Goal: Information Seeking & Learning: Learn about a topic

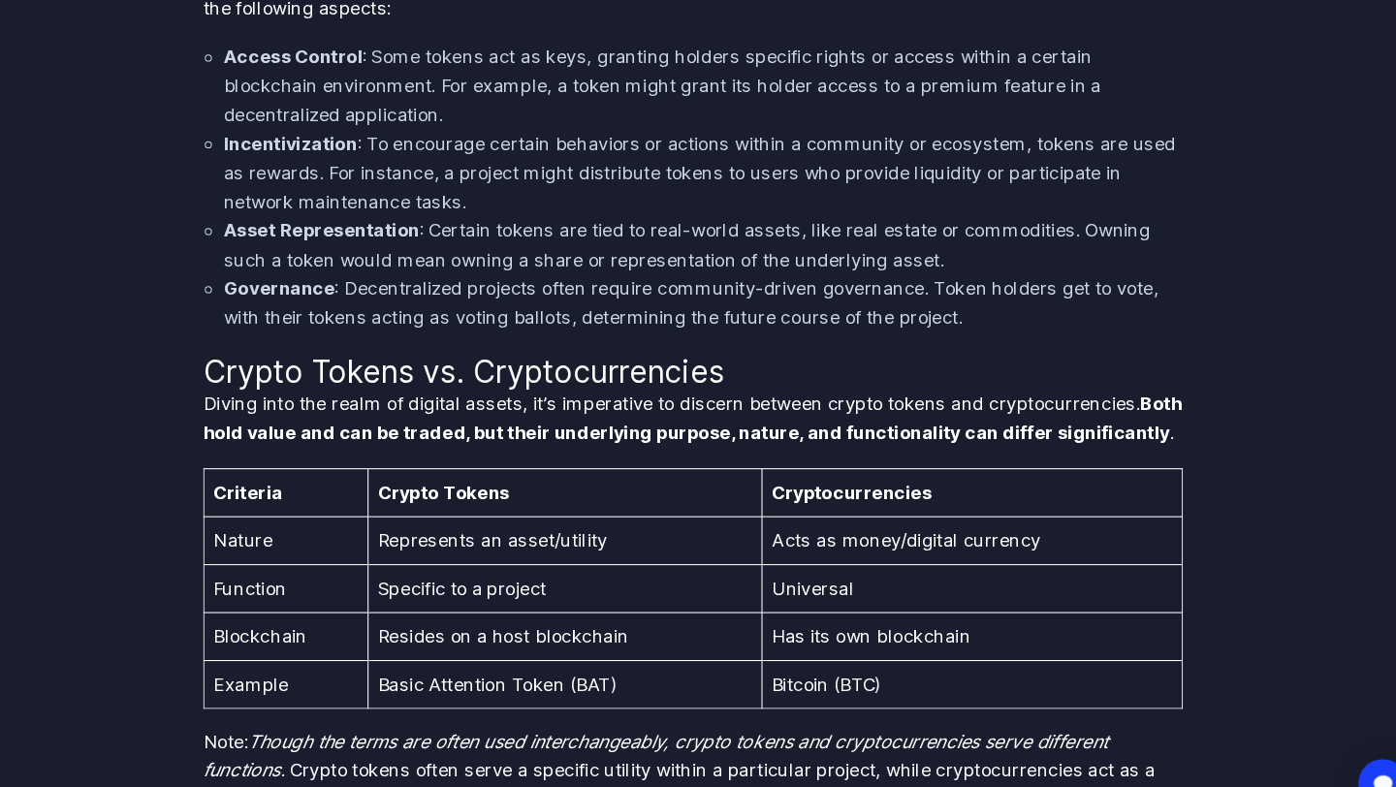
scroll to position [1652, 0]
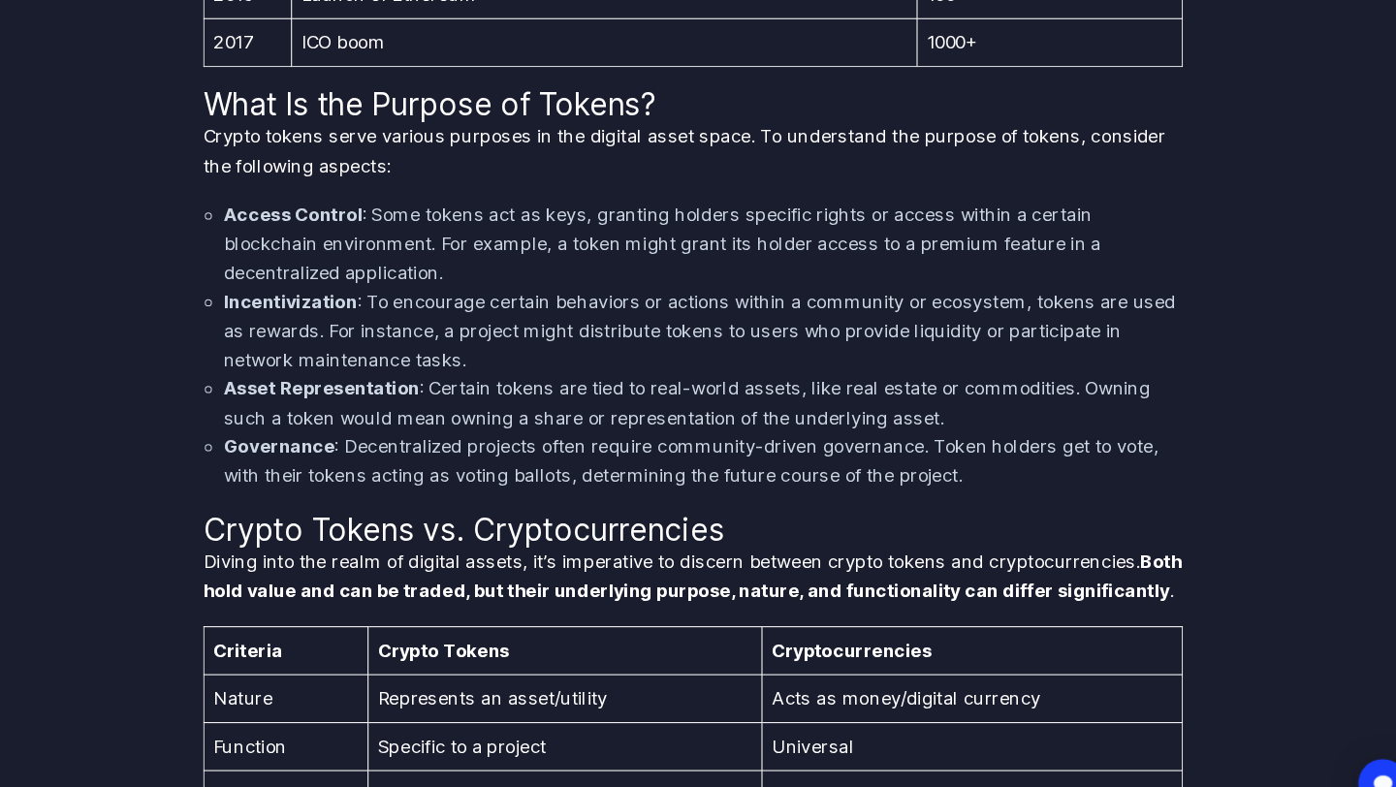
click at [673, 290] on li "Incentivization : To encourage certain behaviors or actions within a community …" at bounding box center [707, 314] width 911 height 82
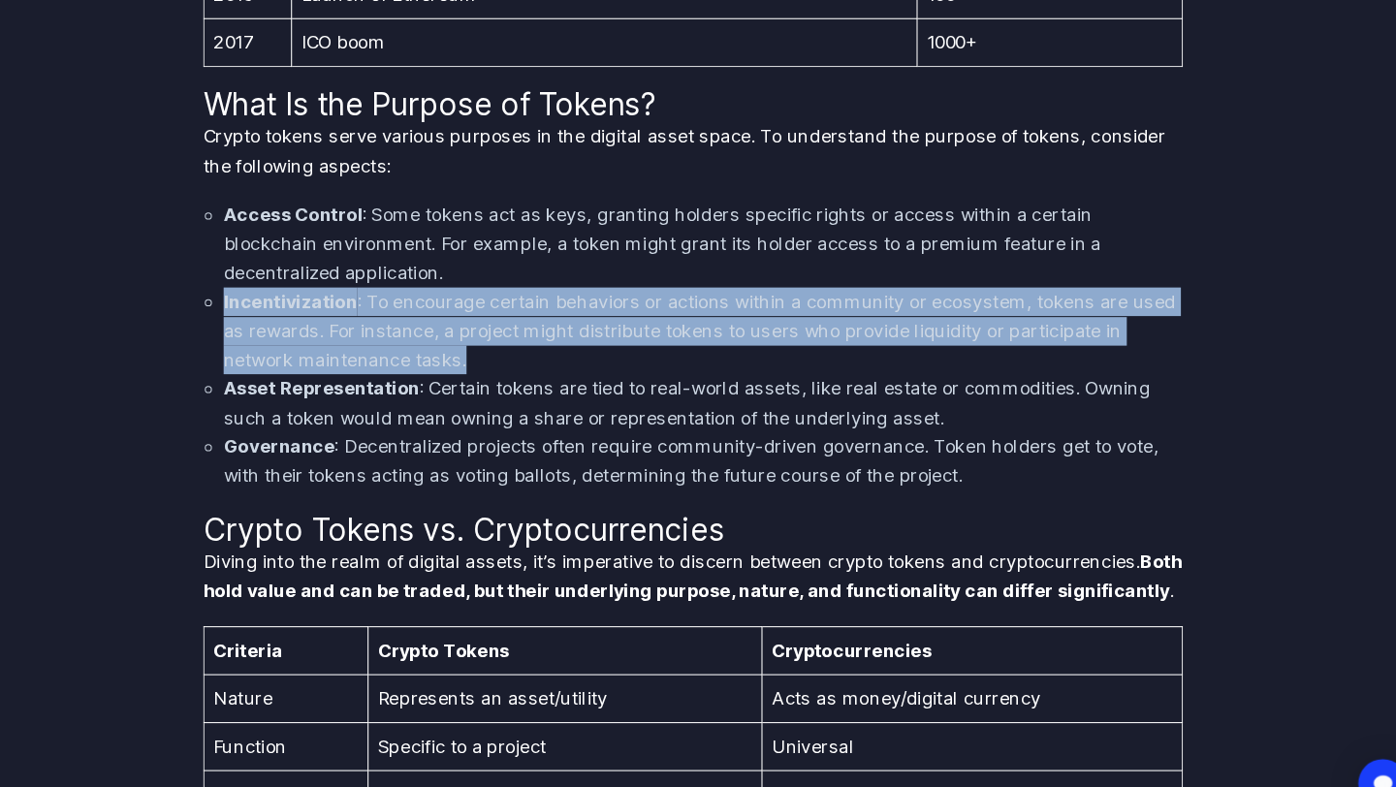
click at [673, 290] on li "Incentivization : To encourage certain behaviors or actions within a community …" at bounding box center [707, 314] width 911 height 82
click at [802, 290] on li "Incentivization : To encourage certain behaviors or actions within a community …" at bounding box center [707, 314] width 911 height 82
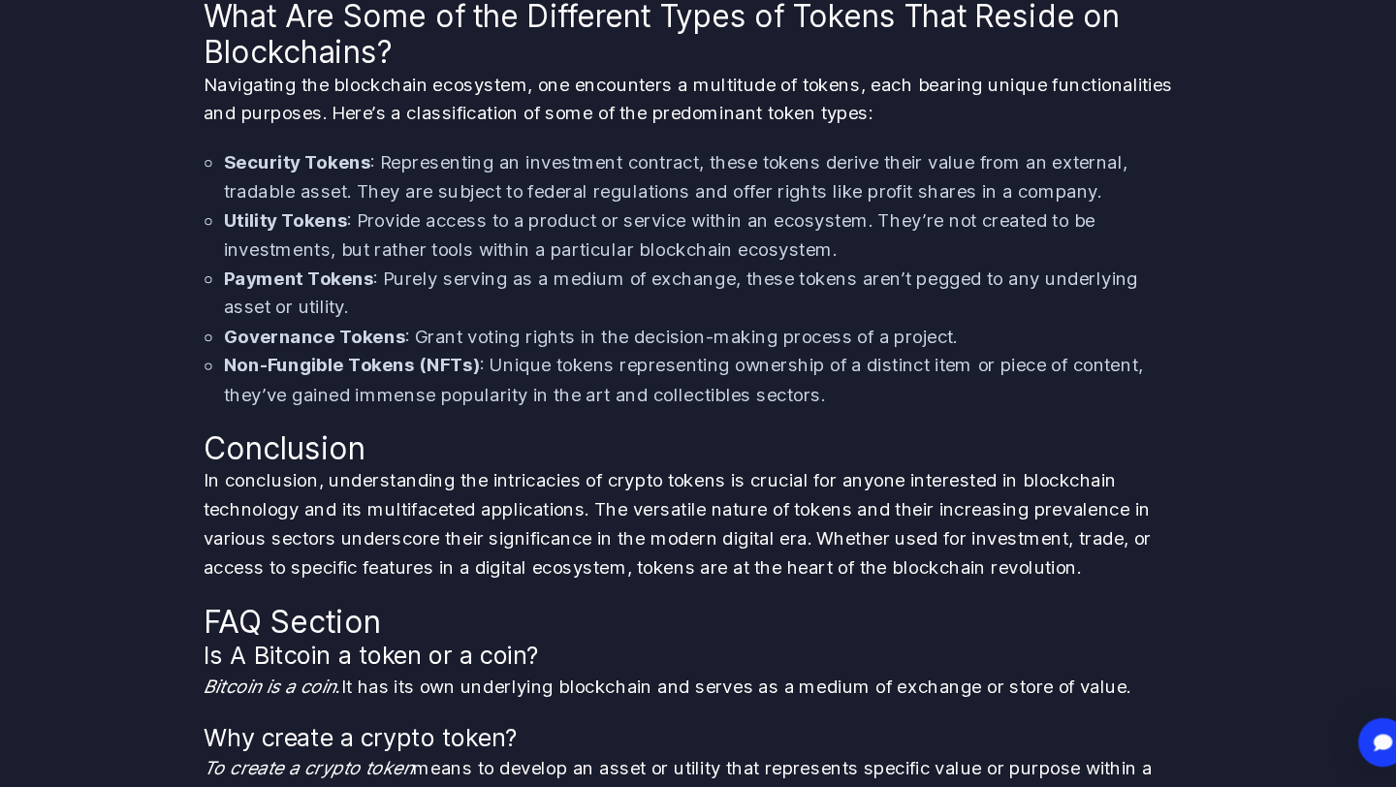
scroll to position [3054, 0]
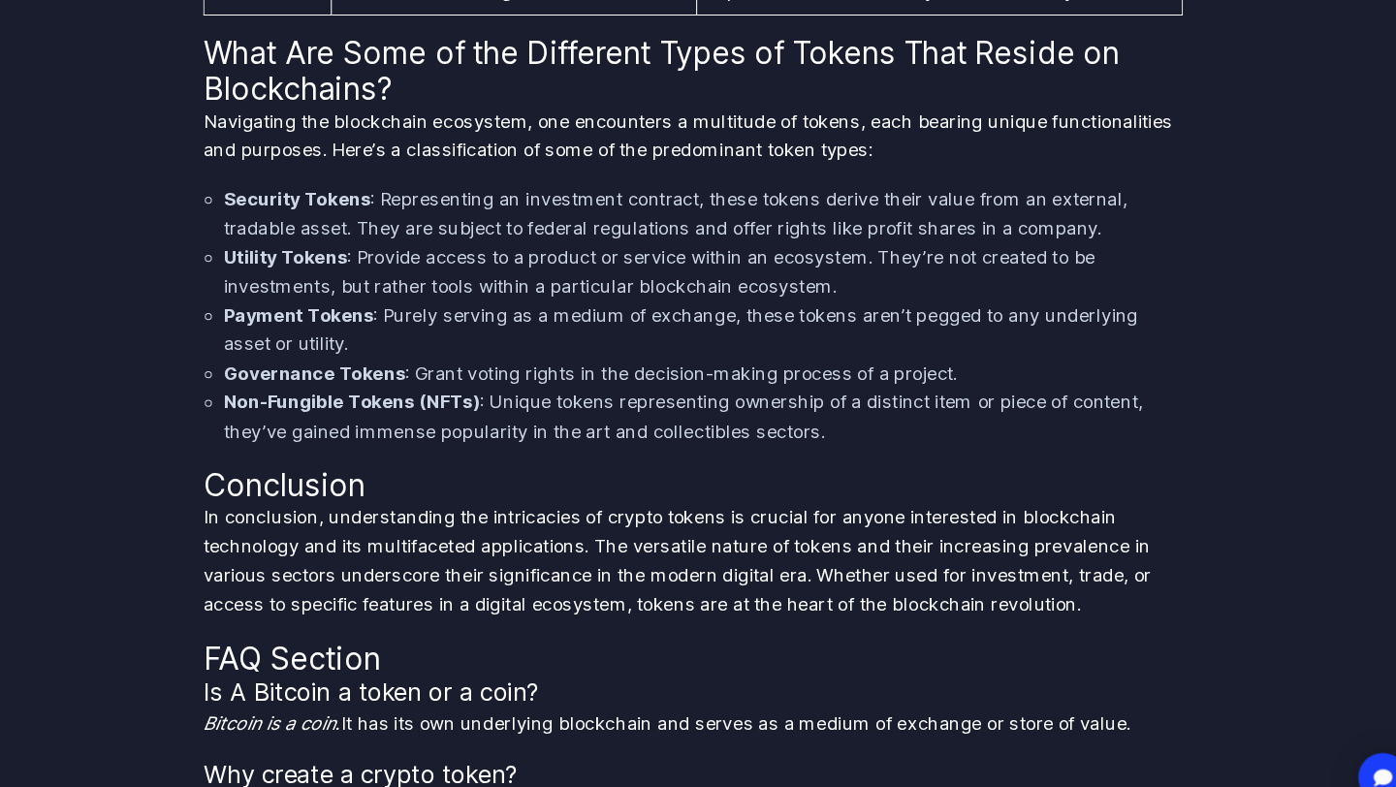
click at [655, 292] on li "Payment Tokens : Purely serving as a medium of exchange, these tokens aren’t pe…" at bounding box center [707, 319] width 911 height 55
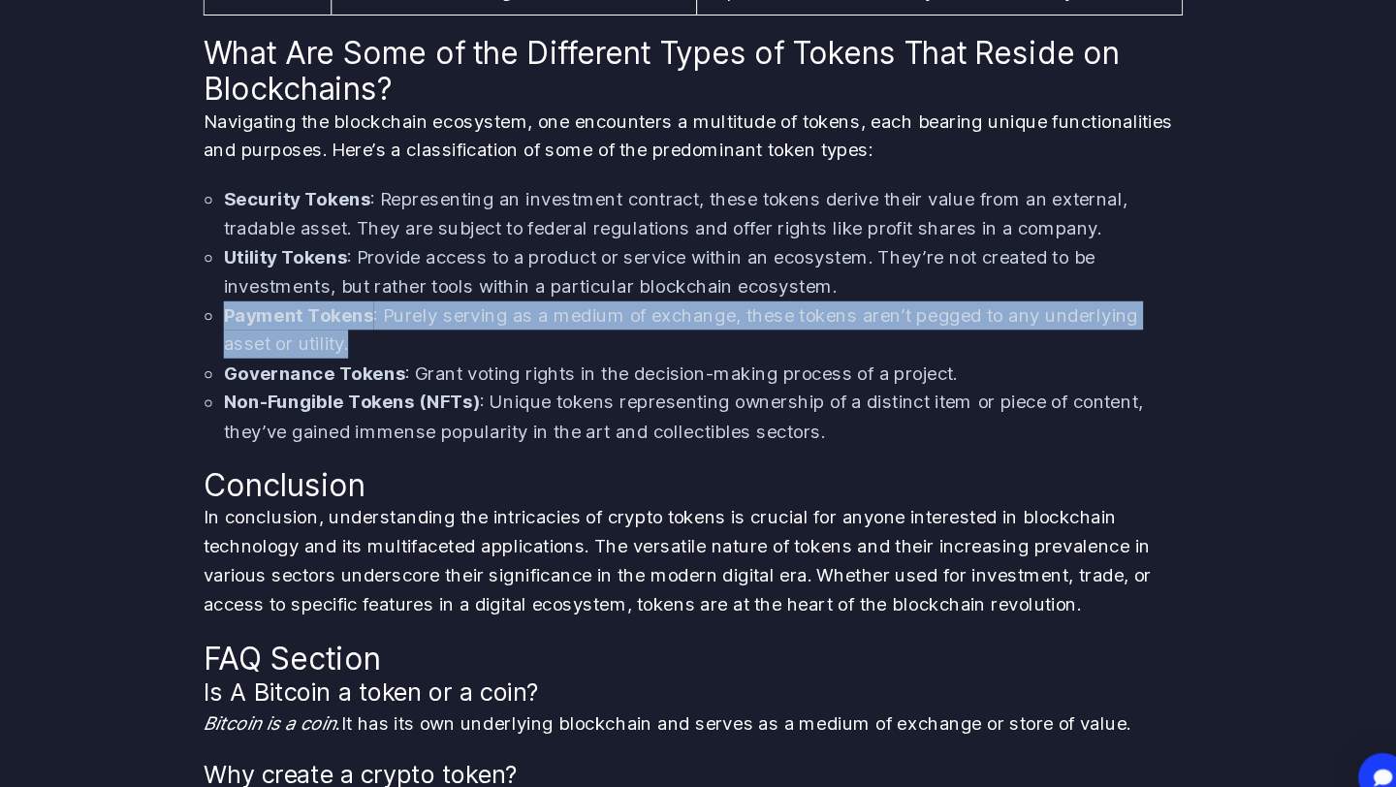
click at [655, 292] on li "Payment Tokens : Purely serving as a medium of exchange, these tokens aren’t pe…" at bounding box center [707, 319] width 911 height 55
click at [738, 261] on li "Utility Tokens : Provide access to a product or service within an ecosystem. Th…" at bounding box center [707, 264] width 911 height 55
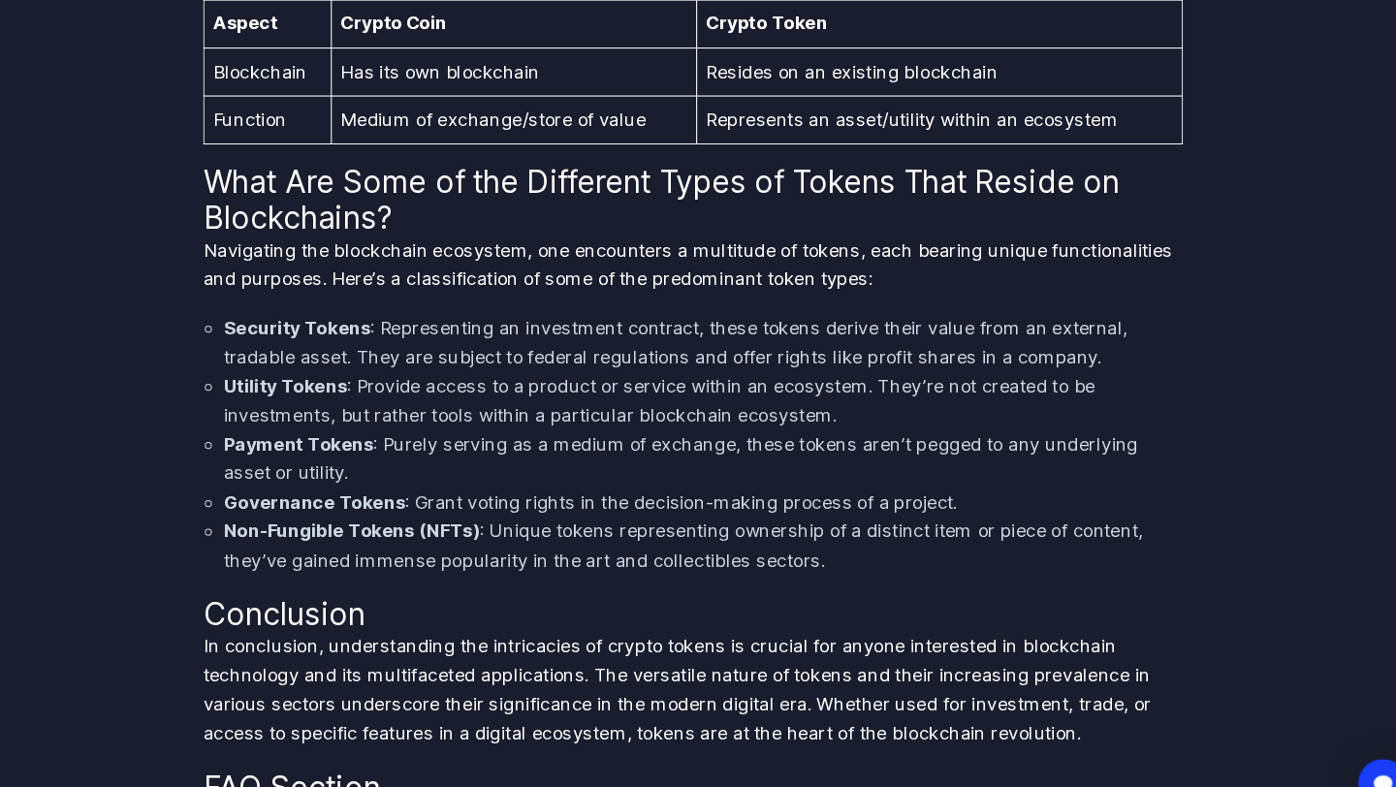
scroll to position [2935, 0]
